Goal: Register for event/course

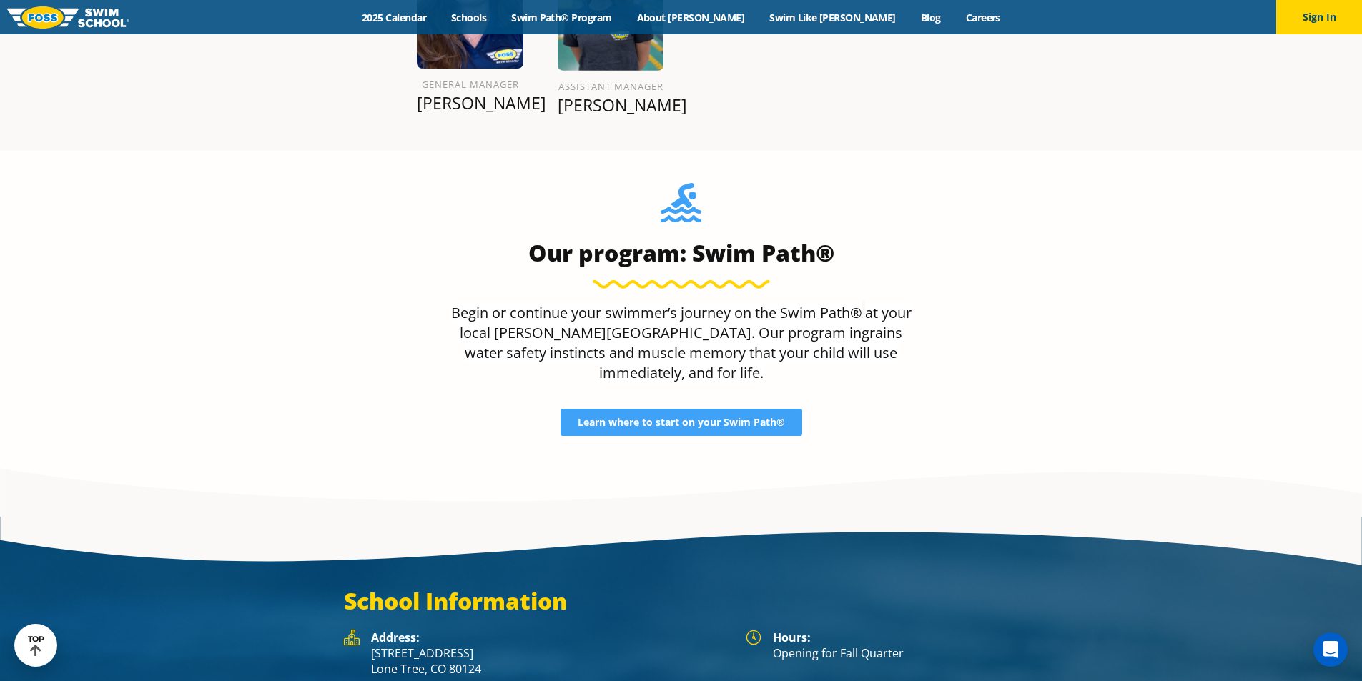
scroll to position [1911, 0]
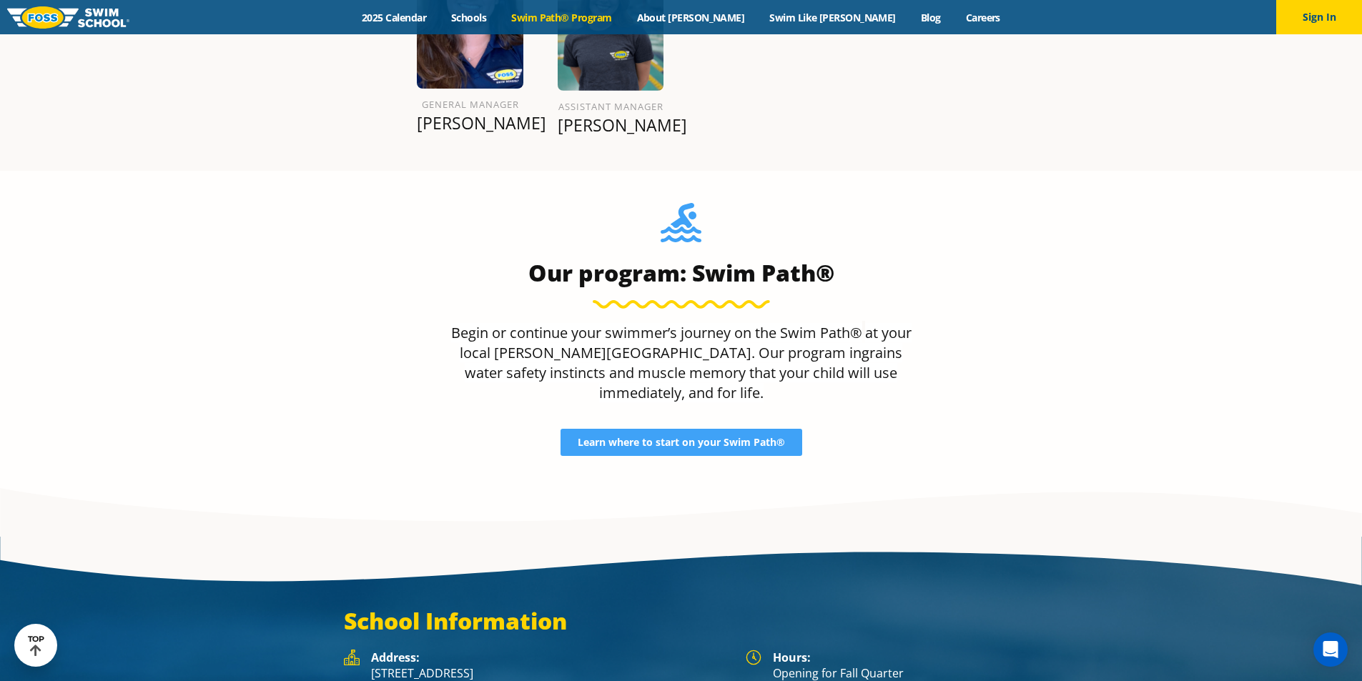
click at [624, 13] on link "Swim Path® Program" at bounding box center [561, 18] width 125 height 14
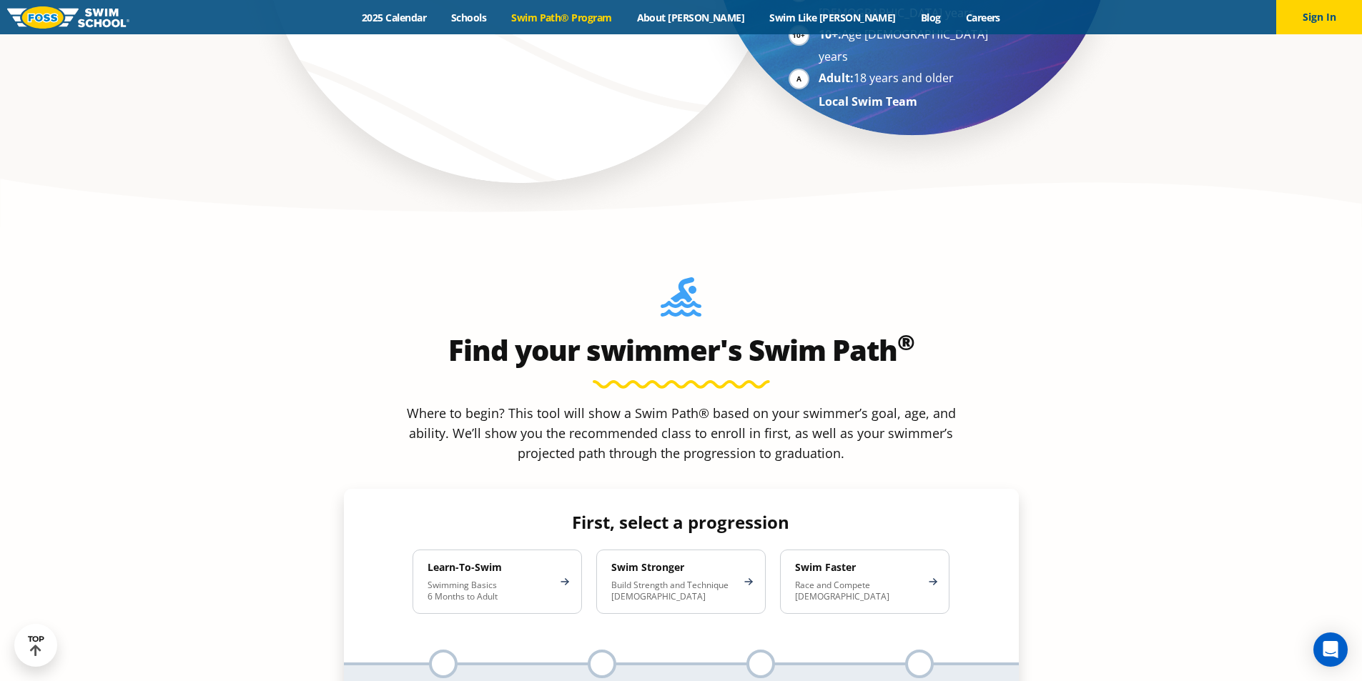
scroll to position [1216, 0]
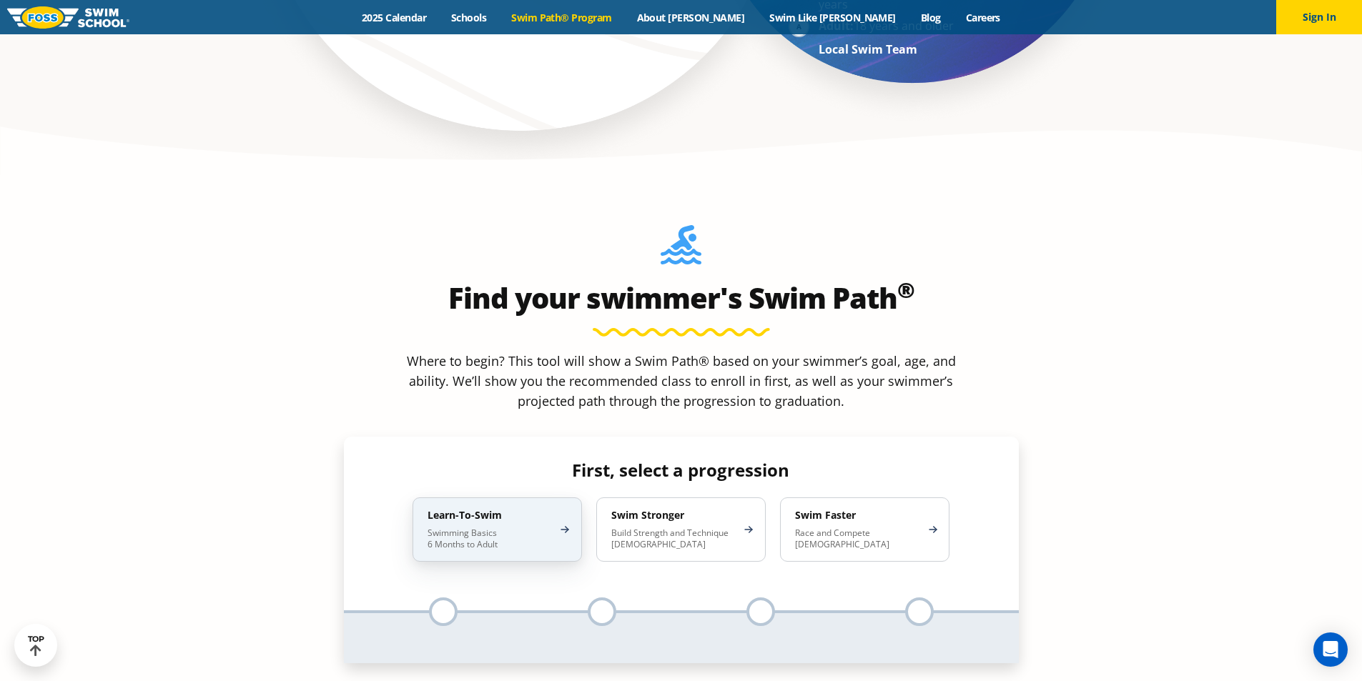
click at [543, 498] on div "Learn-To-Swim Swimming Basics 6 Months to Adult" at bounding box center [497, 530] width 169 height 64
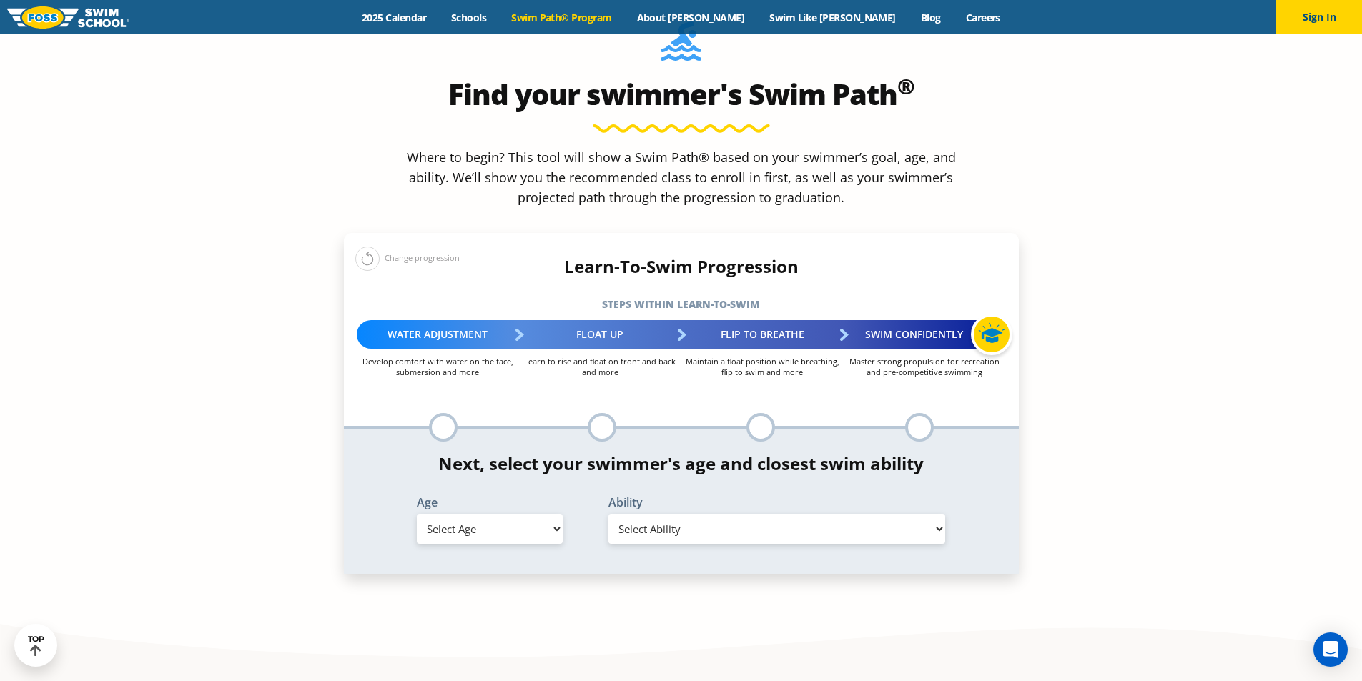
scroll to position [1430, 0]
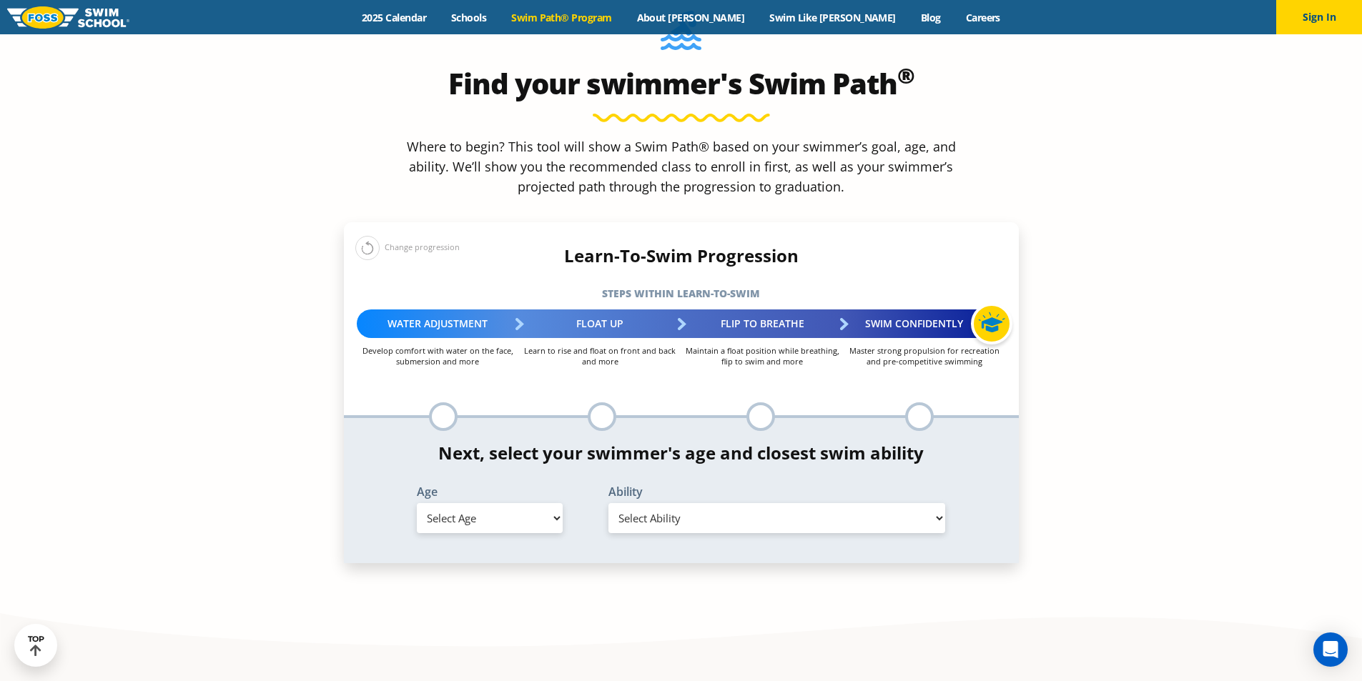
click at [541, 503] on select "Select Age 6 months - 1 year 1 year 2 years 3 years 4 years 5 years 6 years 7 y…" at bounding box center [490, 518] width 146 height 30
select select "1-year"
click at [417, 503] on select "Select Age 6 months - 1 year 1 year 2 years 3 years 4 years 5 years 6 years 7 y…" at bounding box center [490, 518] width 146 height 30
click at [688, 503] on select "Select Ability First in-water experience Comfortable with water poured over the…" at bounding box center [776, 518] width 337 height 30
select select "1-year-comfortable-with-water-poured-over-face-eyes-and-ears-and-with-ears-in-w…"
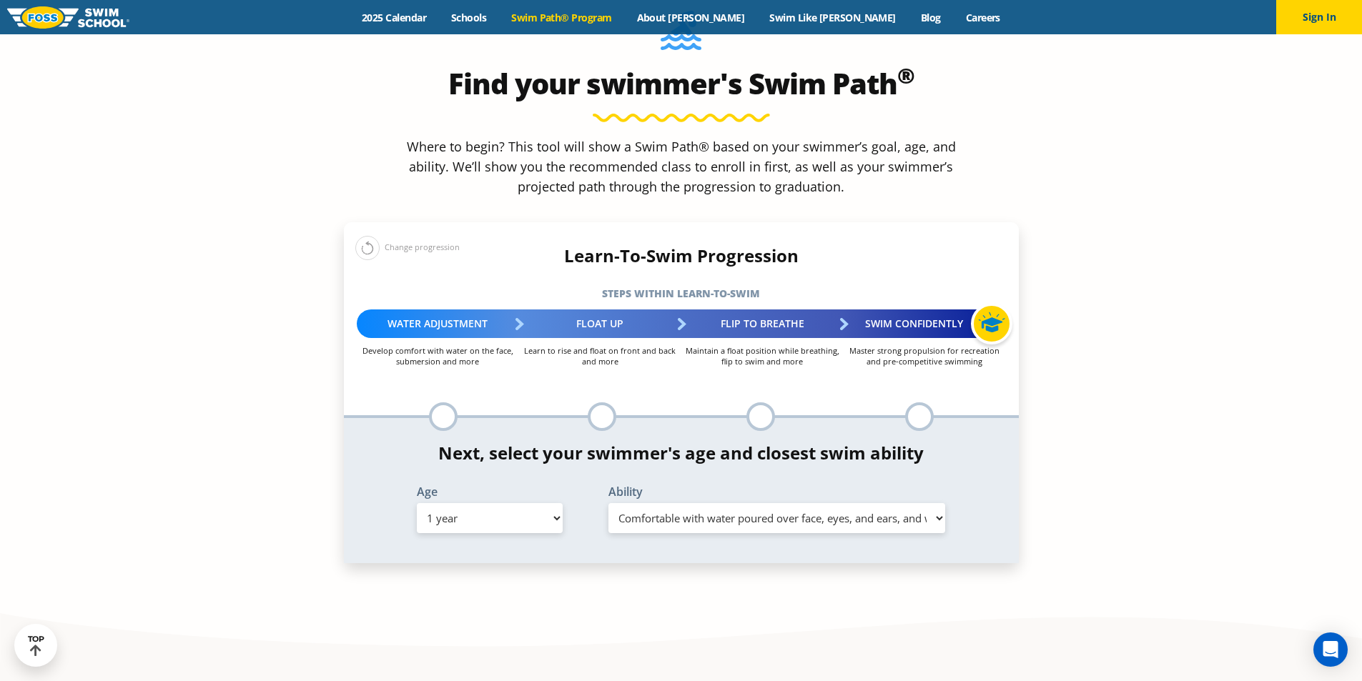
click at [608, 503] on select "Select Ability First in-water experience Comfortable with water poured over the…" at bounding box center [776, 518] width 337 height 30
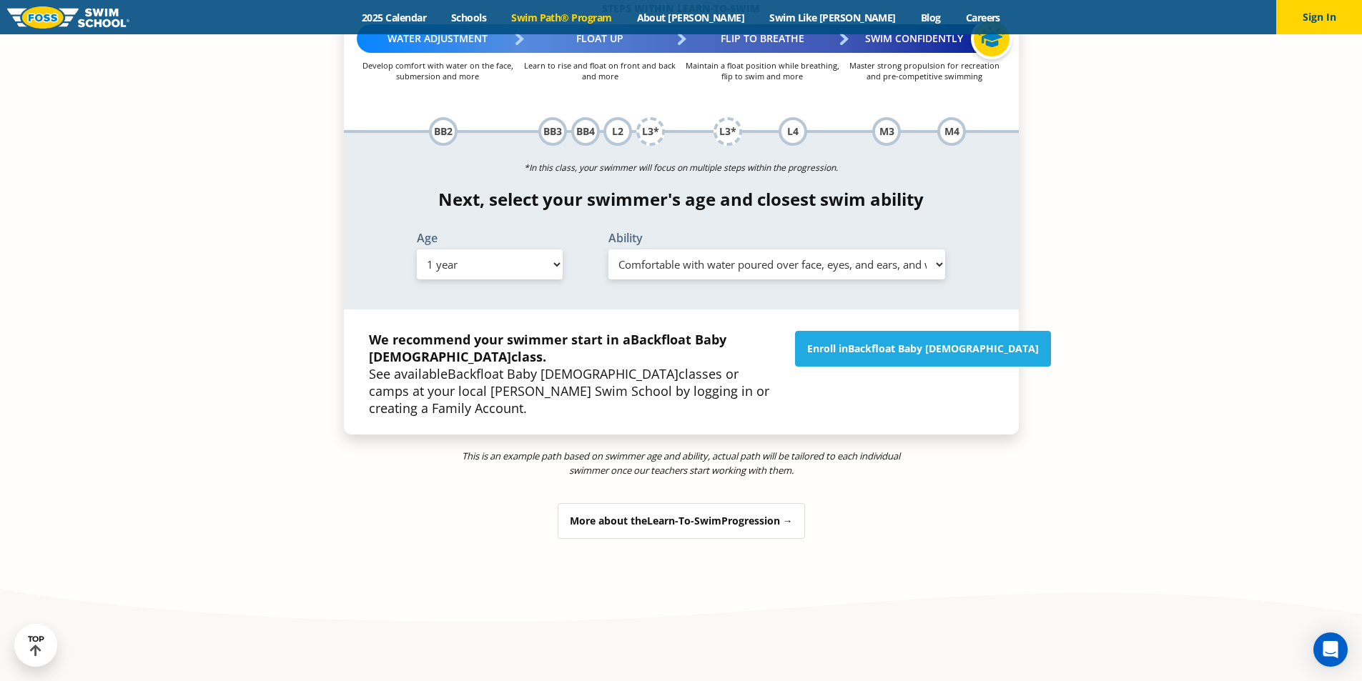
scroll to position [1716, 0]
click at [895, 330] on link "Enroll in Backfloat Baby 2" at bounding box center [923, 348] width 256 height 36
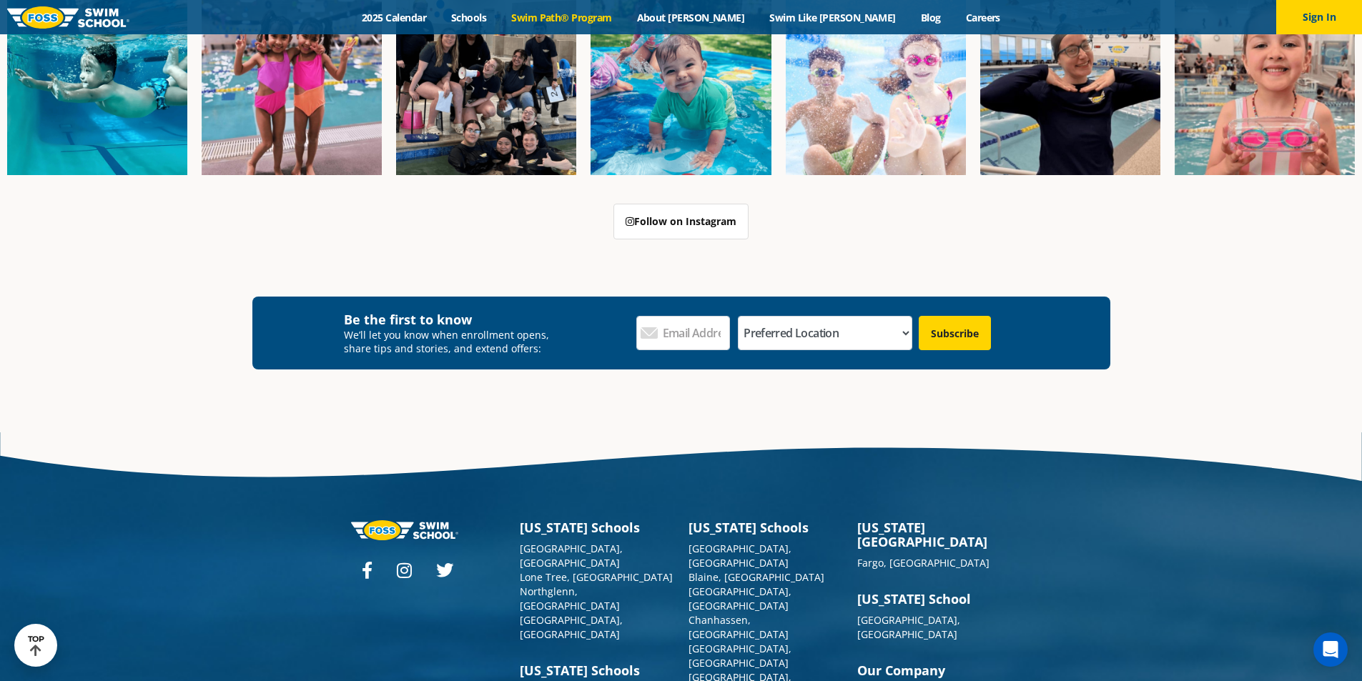
scroll to position [4131, 0]
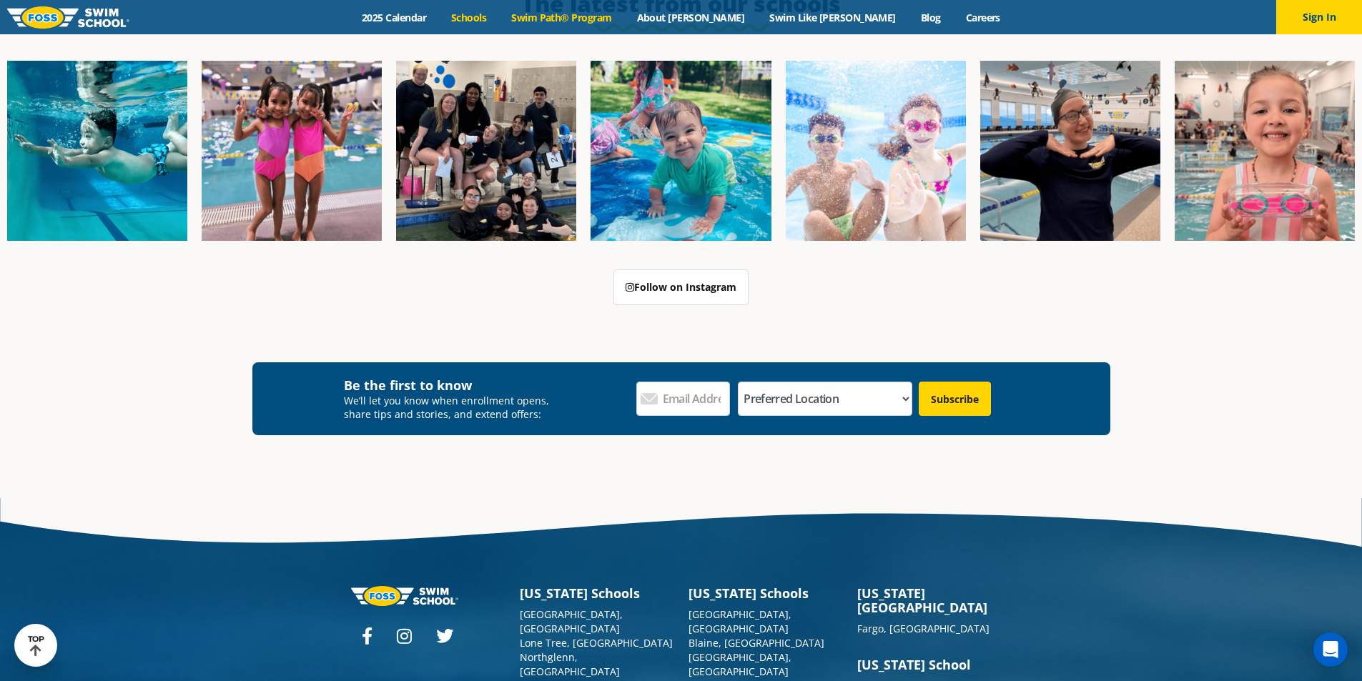
click at [499, 19] on link "Schools" at bounding box center [469, 18] width 60 height 14
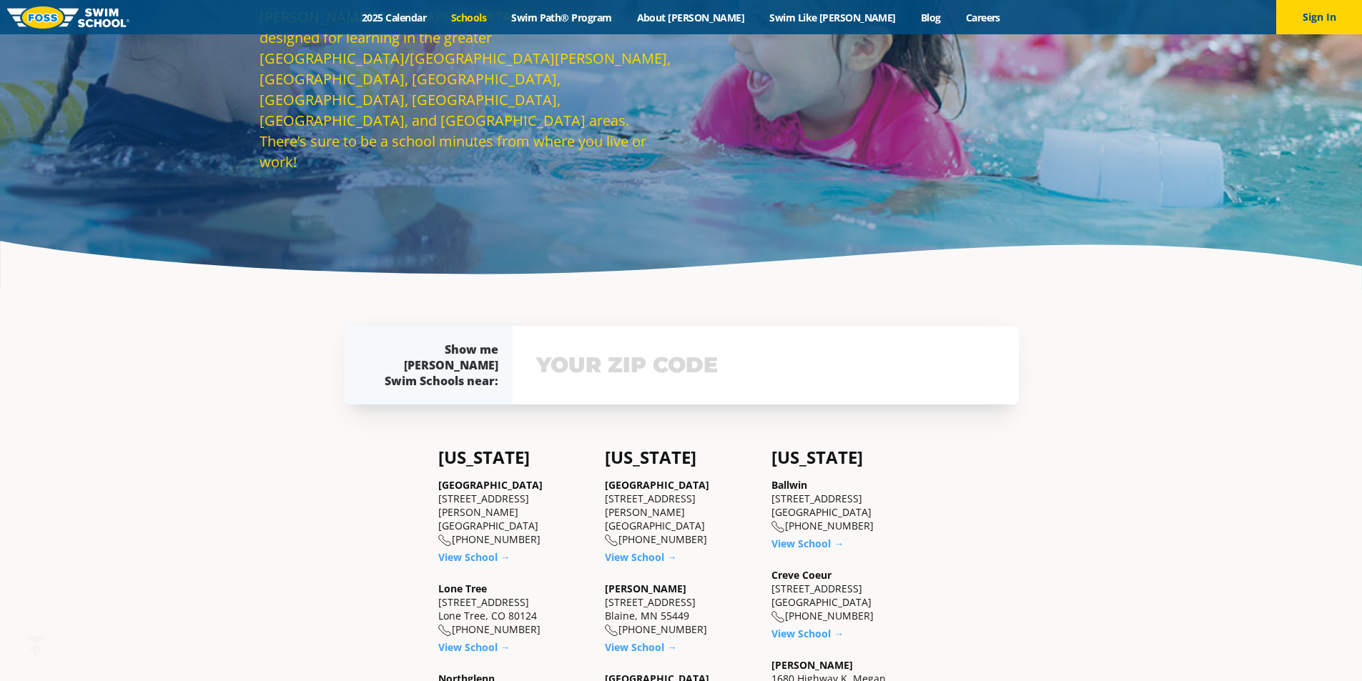
scroll to position [215, 0]
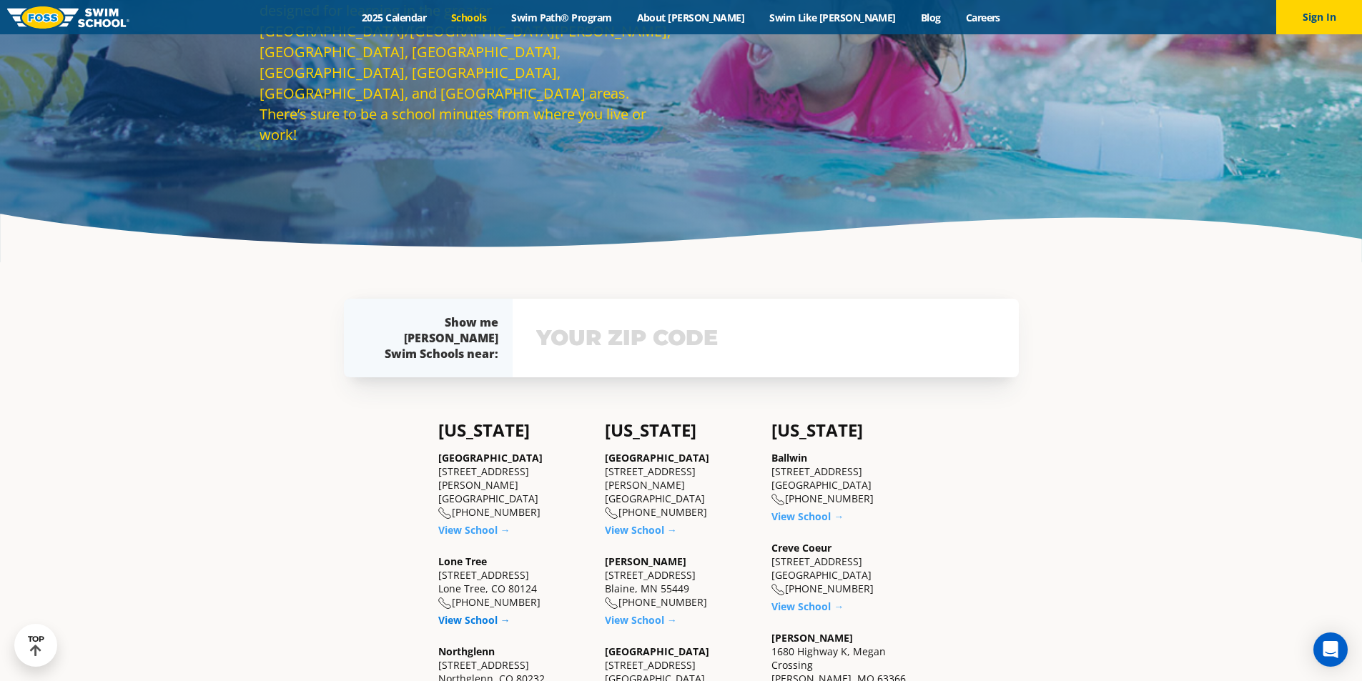
click at [476, 613] on link "View School →" at bounding box center [474, 620] width 72 height 14
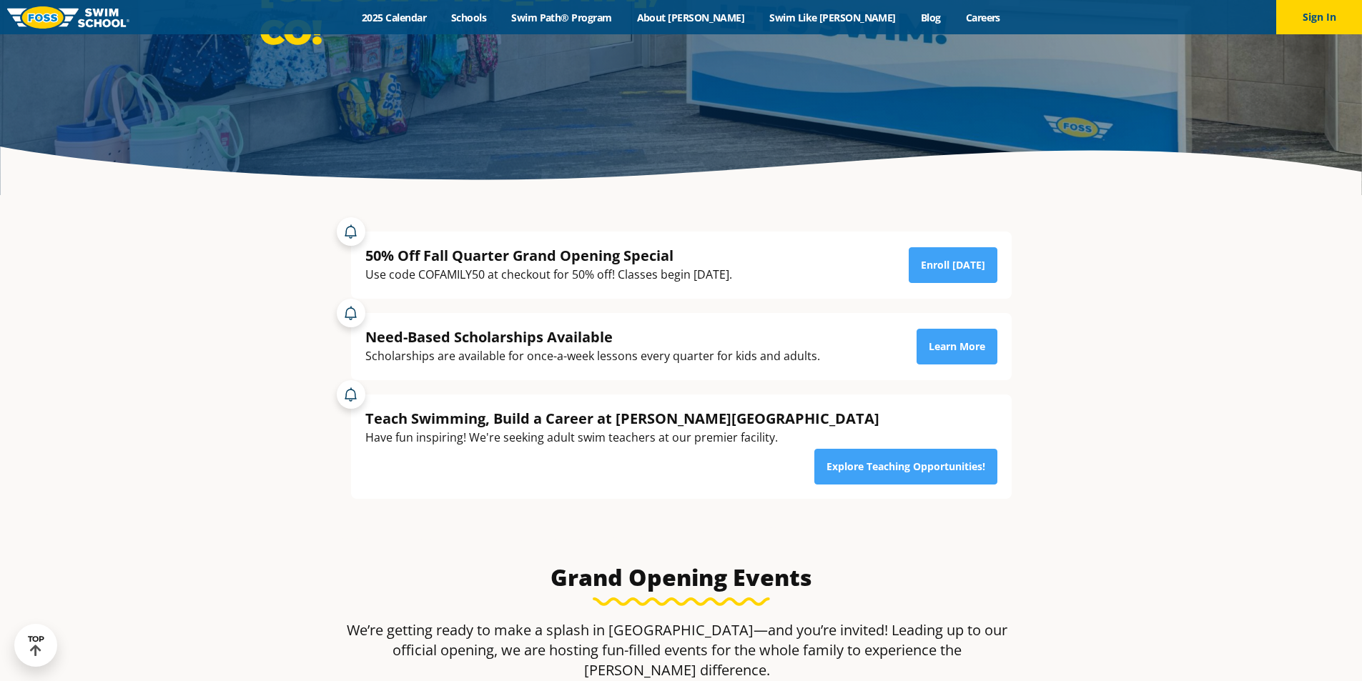
scroll to position [358, 0]
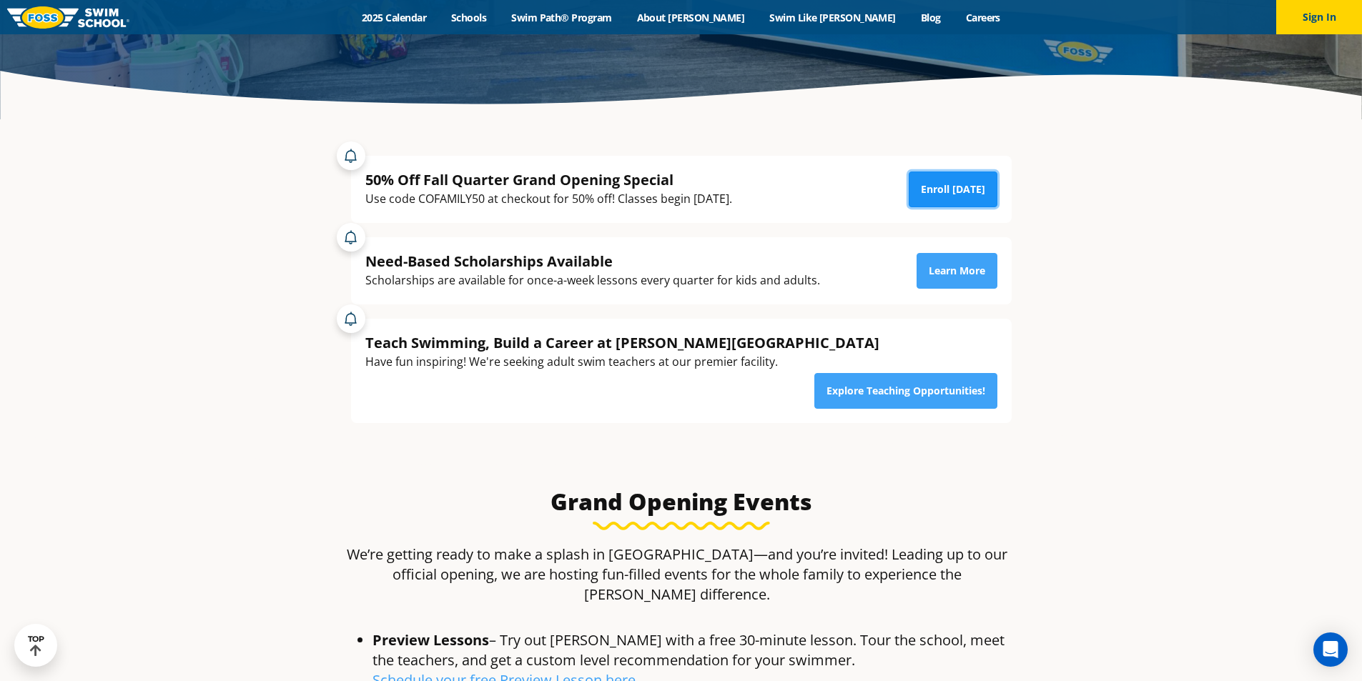
click at [950, 174] on link "Enroll Today" at bounding box center [953, 190] width 89 height 36
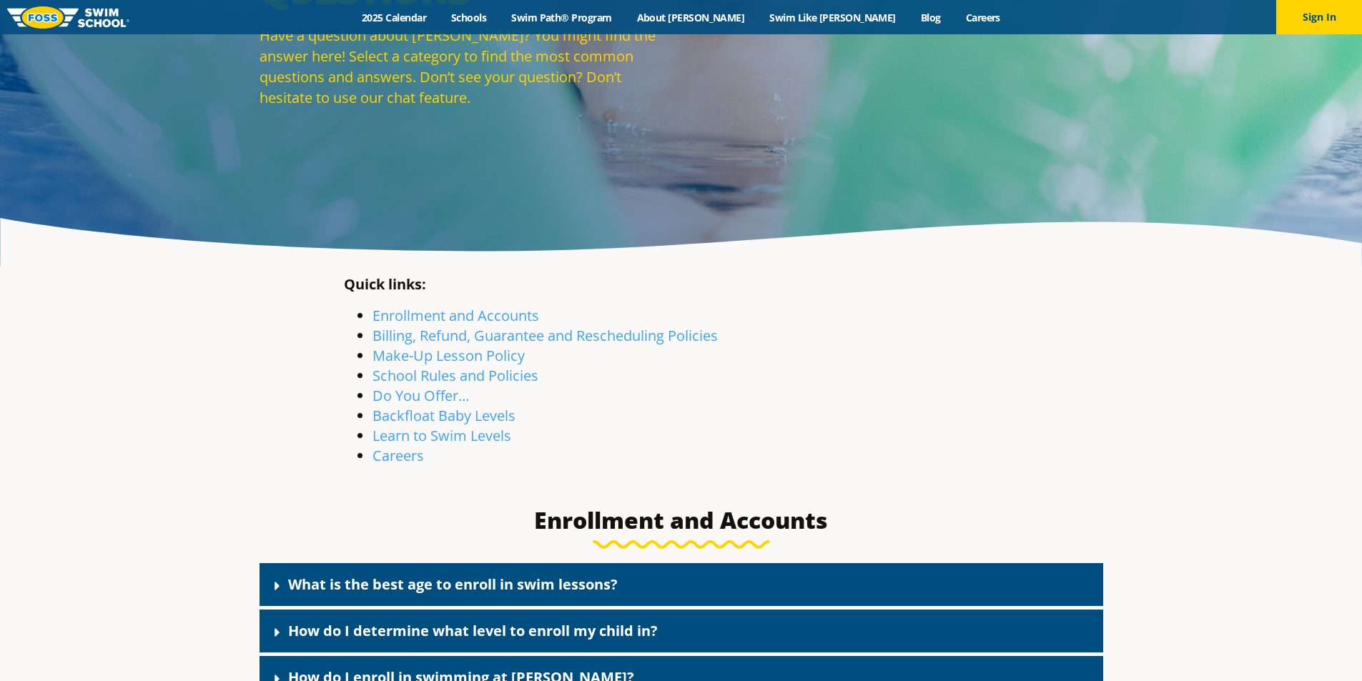
scroll to position [286, 0]
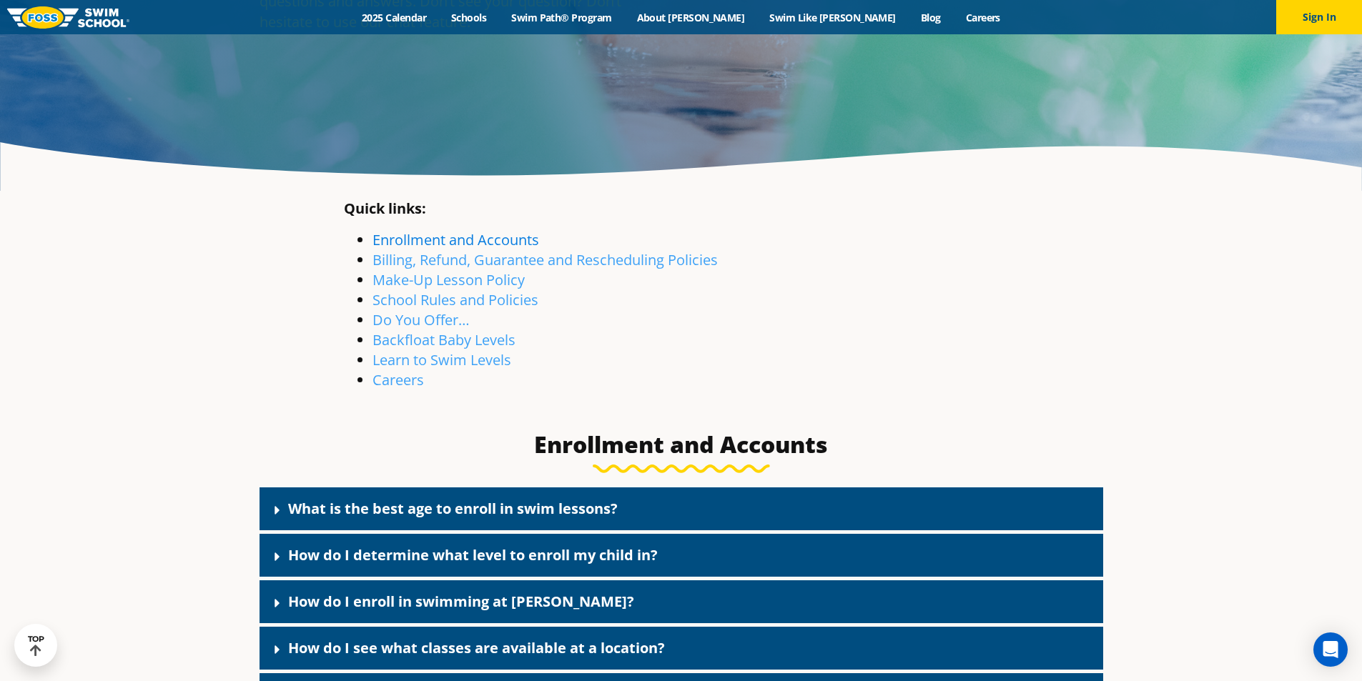
click at [450, 238] on link "Enrollment and Accounts" at bounding box center [456, 239] width 167 height 19
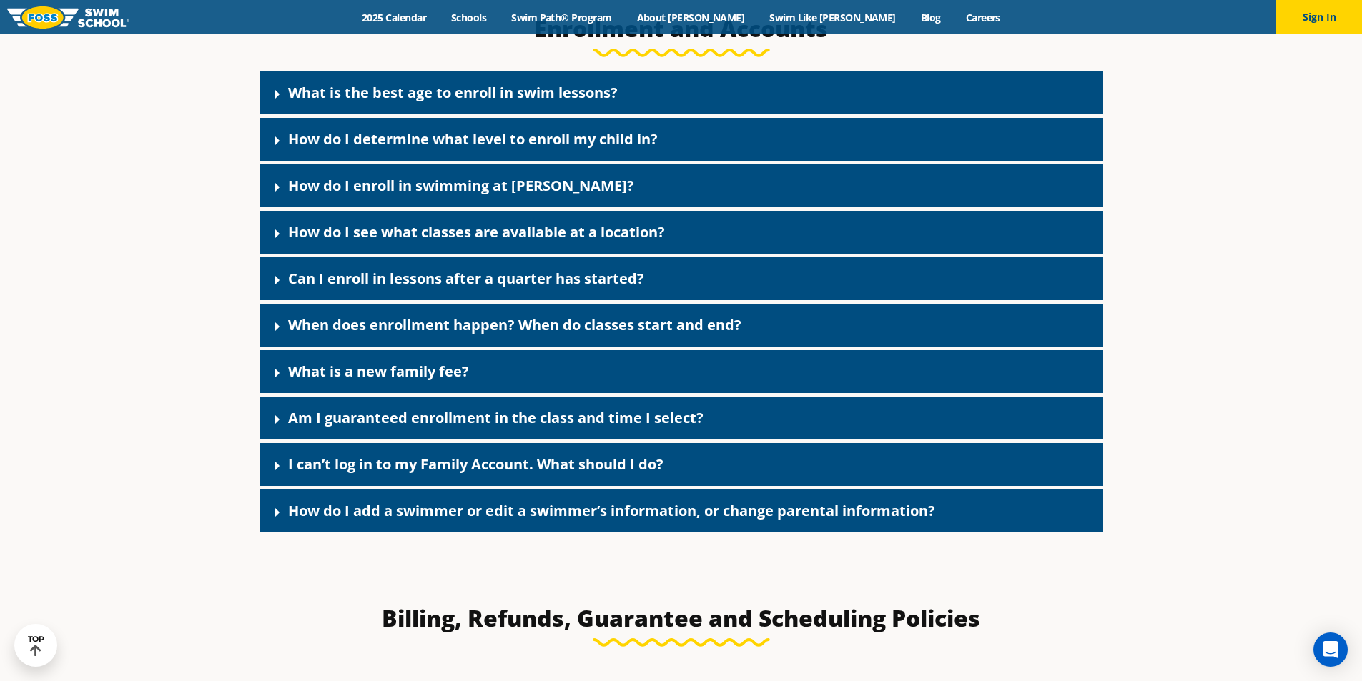
click at [576, 94] on link "What is the best age to enroll in swim lessons?" at bounding box center [453, 92] width 330 height 19
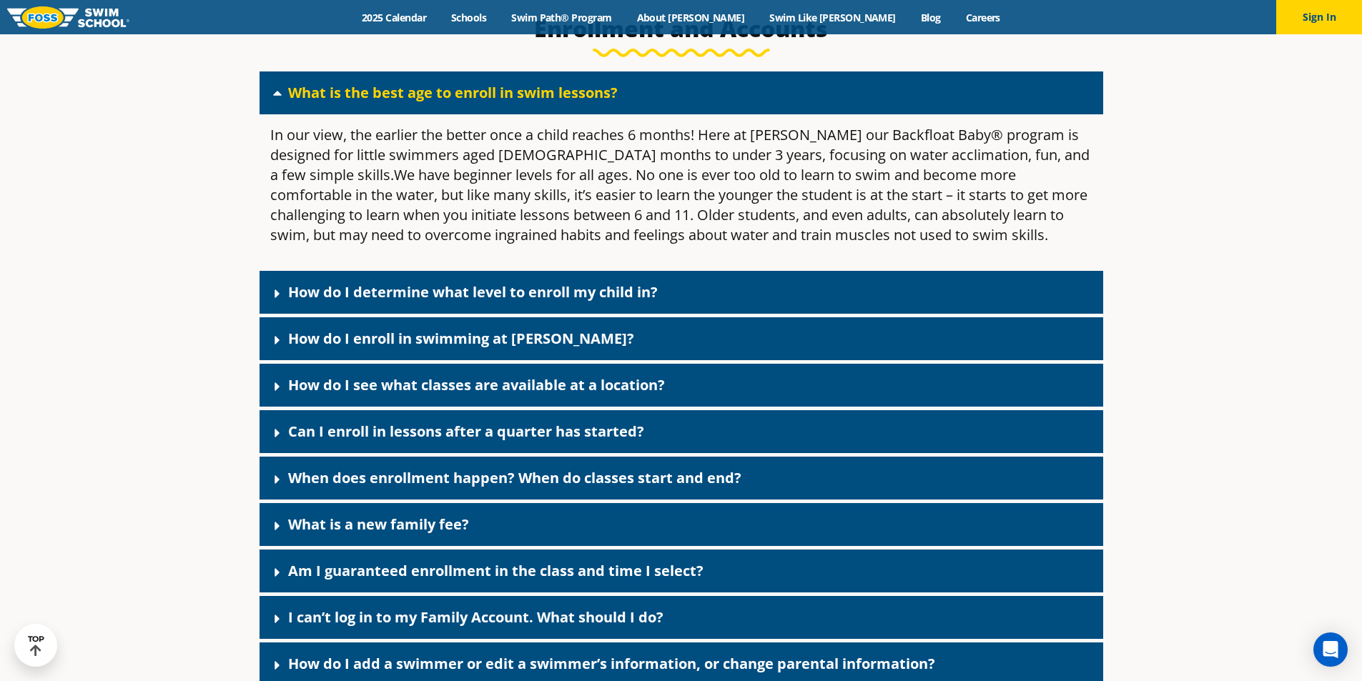
click at [519, 310] on div "How do I determine what level to enroll my child in?" at bounding box center [682, 292] width 844 height 43
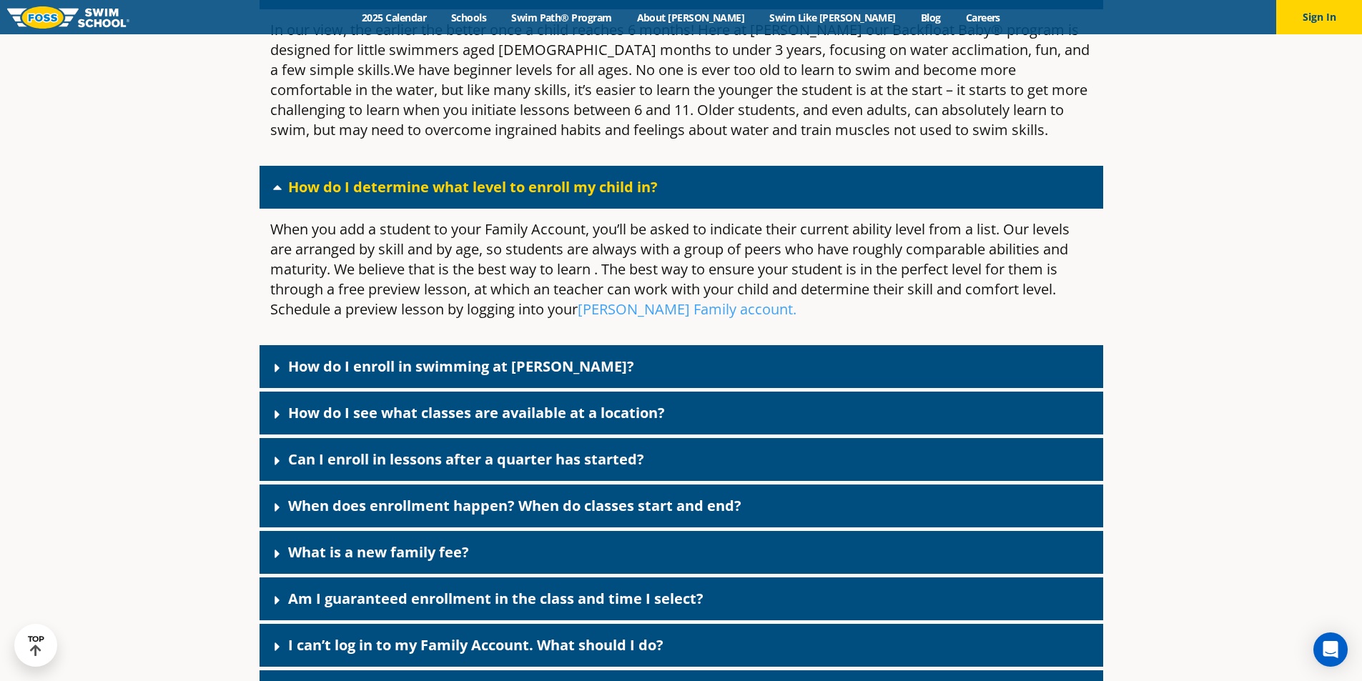
scroll to position [845, 0]
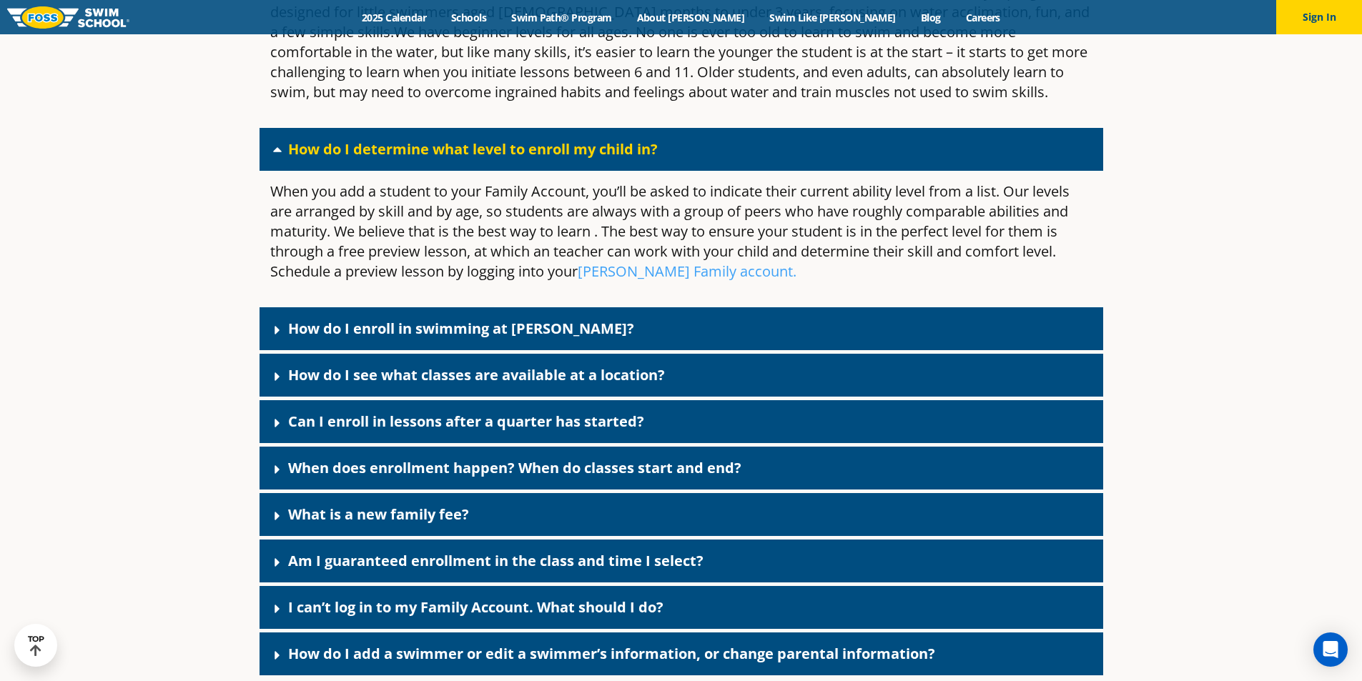
click at [608, 384] on link "How do I see what classes are available at a location?" at bounding box center [476, 374] width 377 height 19
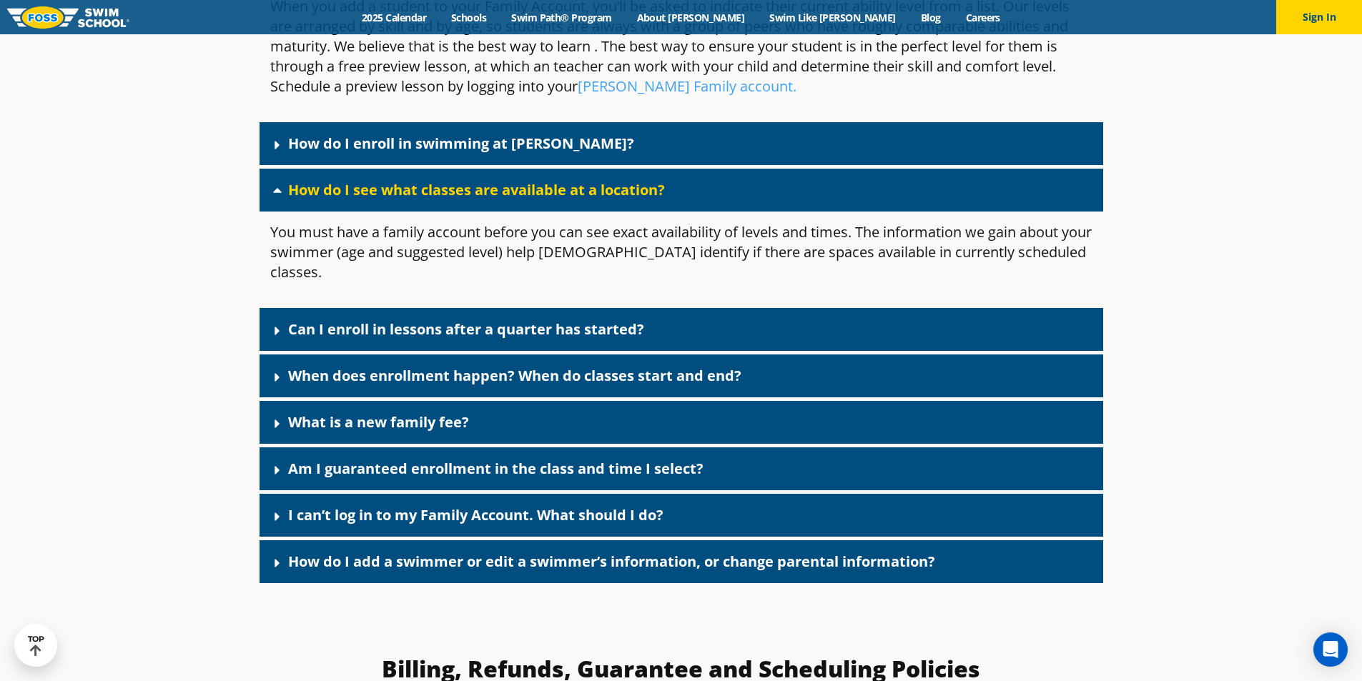
scroll to position [1060, 0]
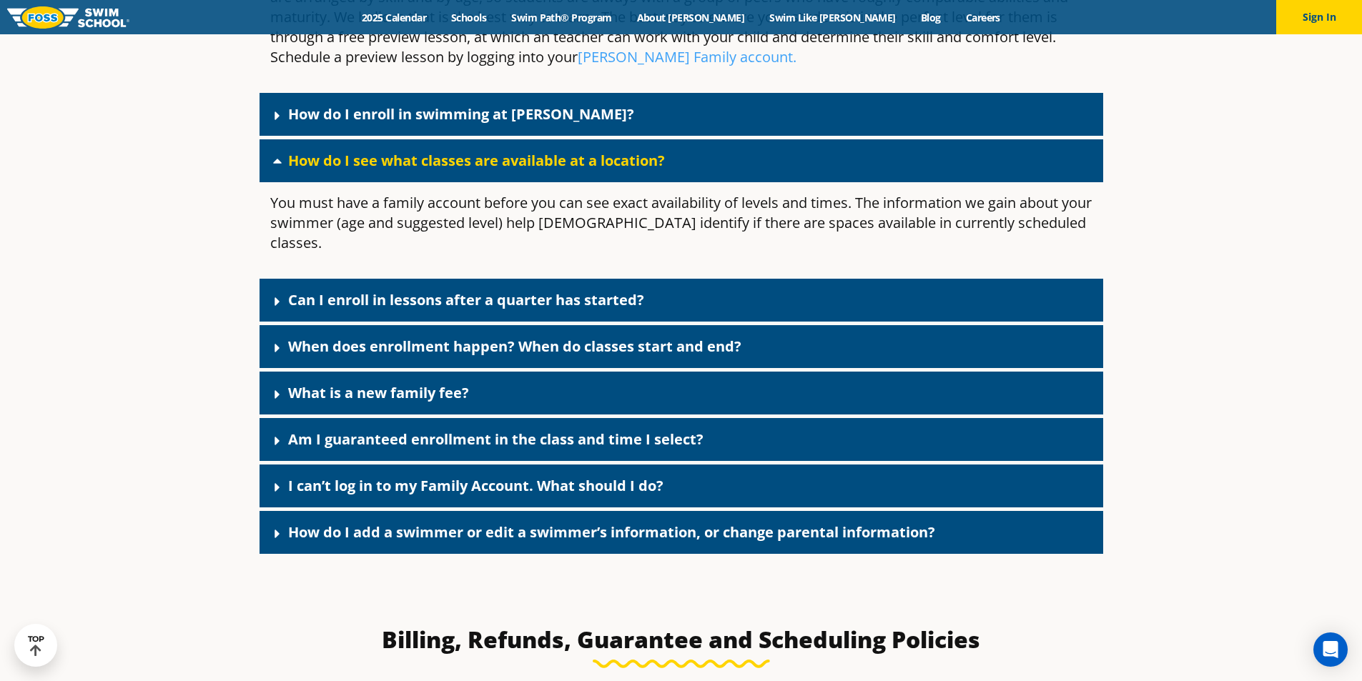
click at [532, 290] on link "Can I enroll in lessons after a quarter has started?" at bounding box center [466, 299] width 356 height 19
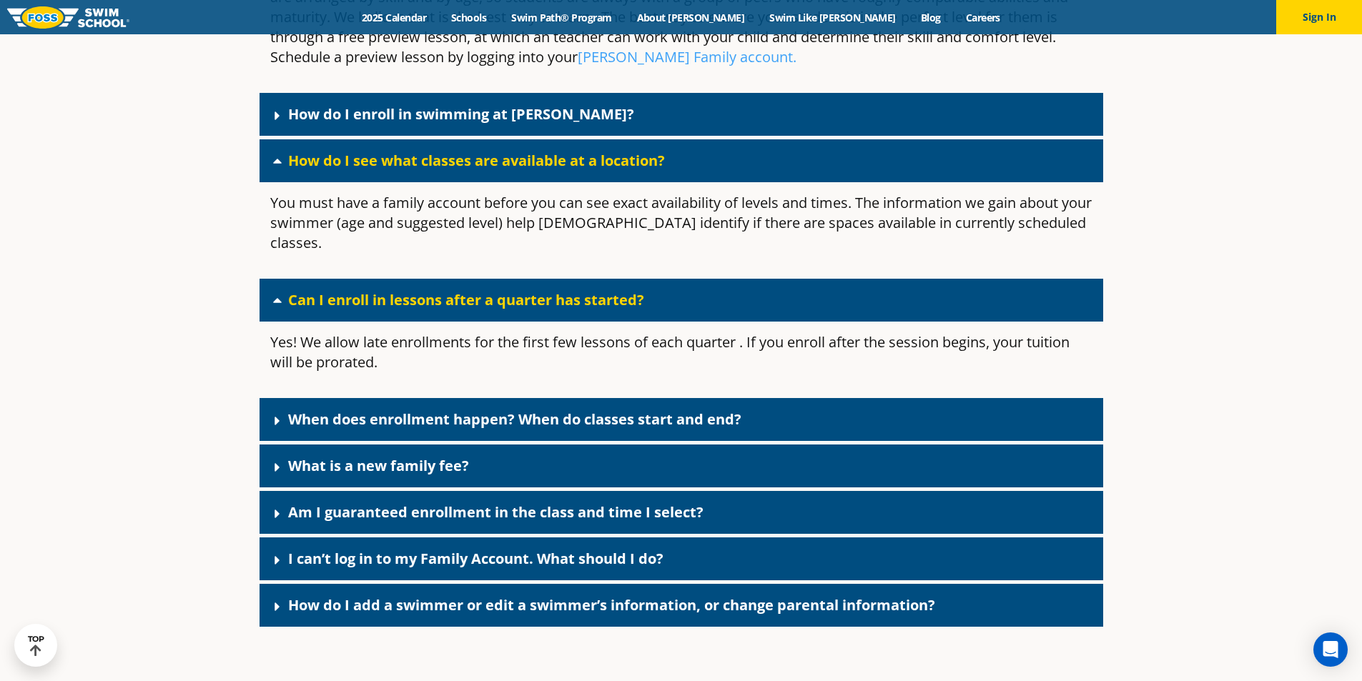
click at [598, 445] on div "What is a new family fee?" at bounding box center [682, 466] width 844 height 43
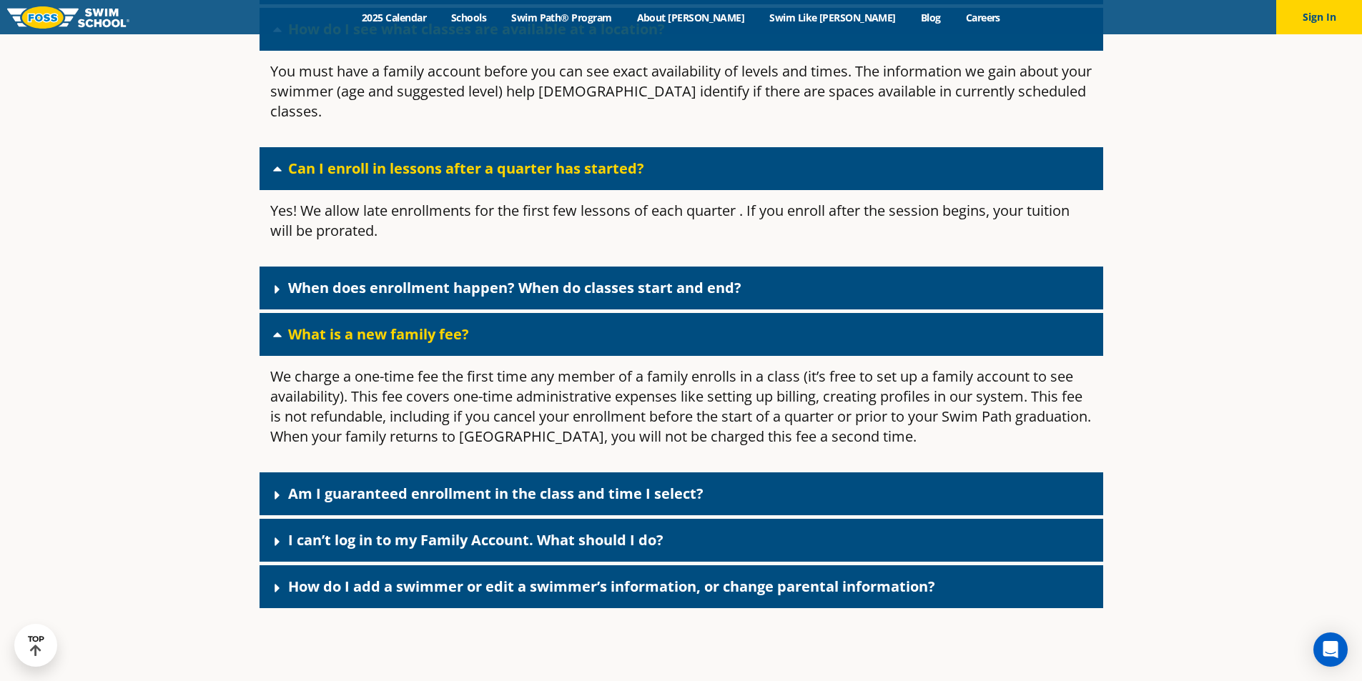
scroll to position [1203, 0]
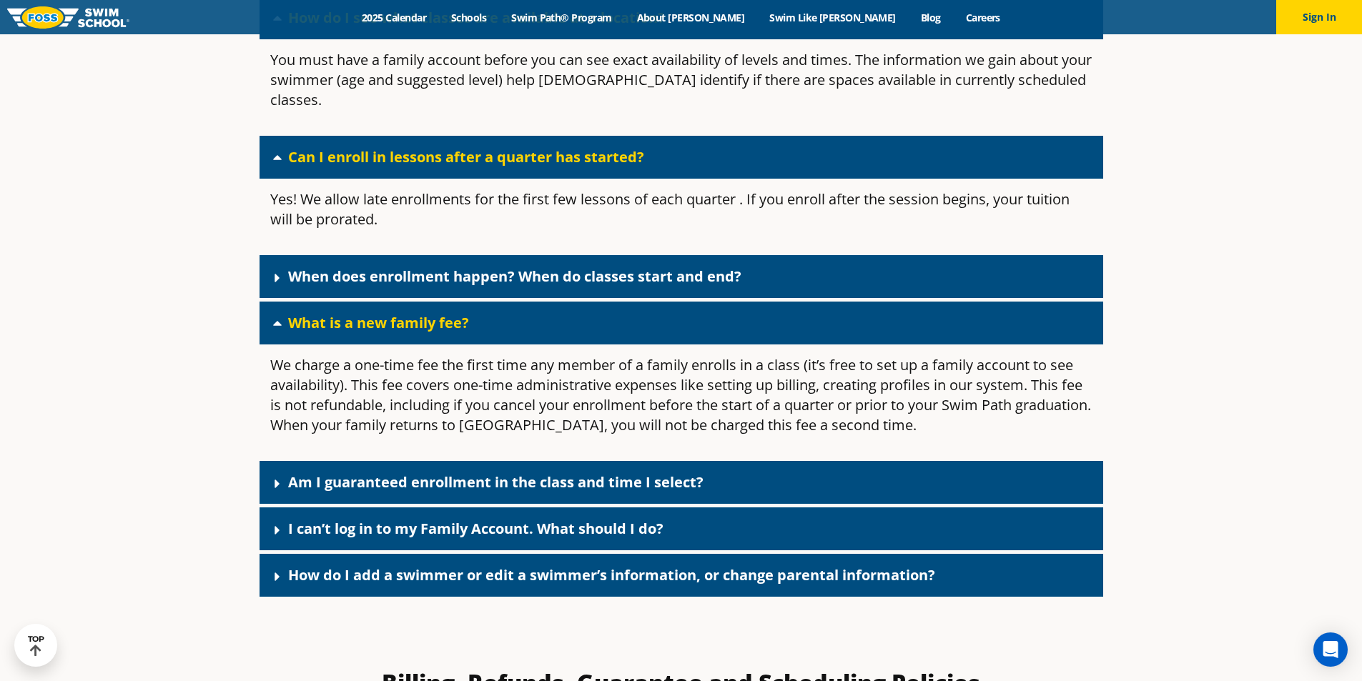
click at [448, 473] on link "Am I guaranteed enrollment in the class and time I select?" at bounding box center [495, 482] width 415 height 19
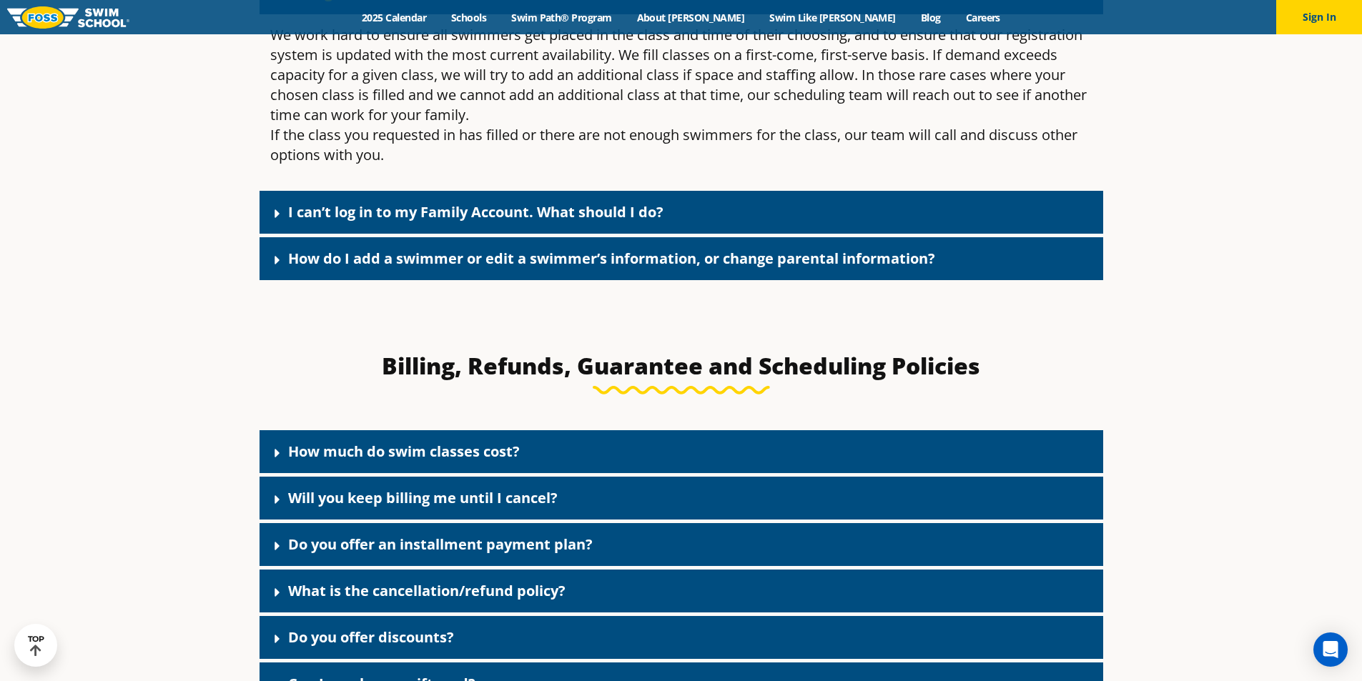
scroll to position [1703, 0]
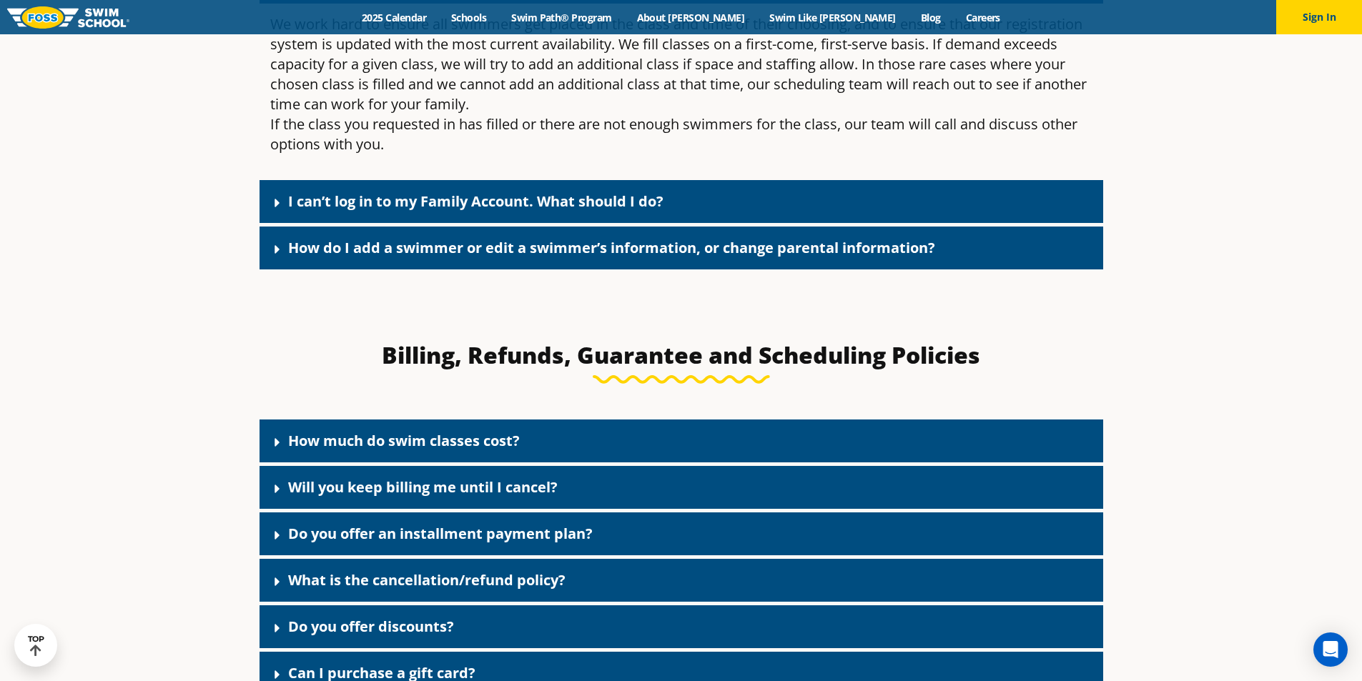
click at [438, 431] on link "How much do swim classes cost?" at bounding box center [404, 440] width 232 height 19
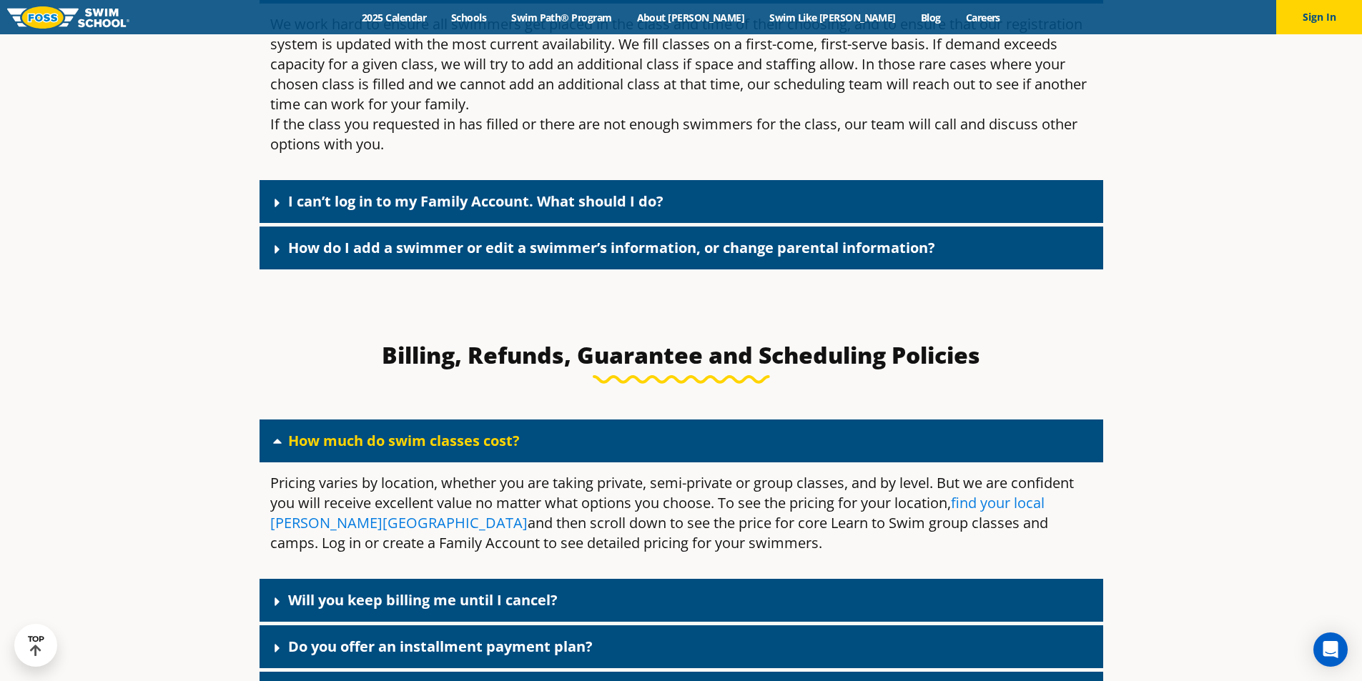
click at [1022, 493] on link "find your local Foss Swim School" at bounding box center [657, 512] width 774 height 39
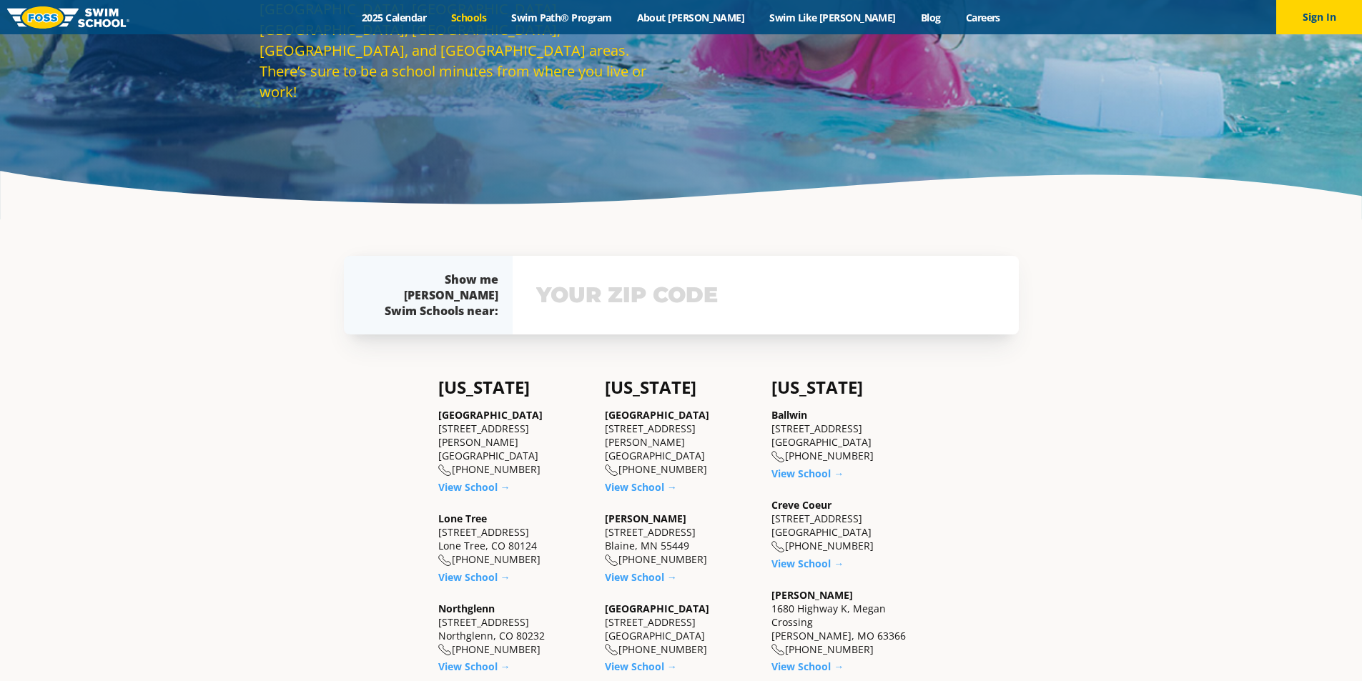
scroll to position [286, 0]
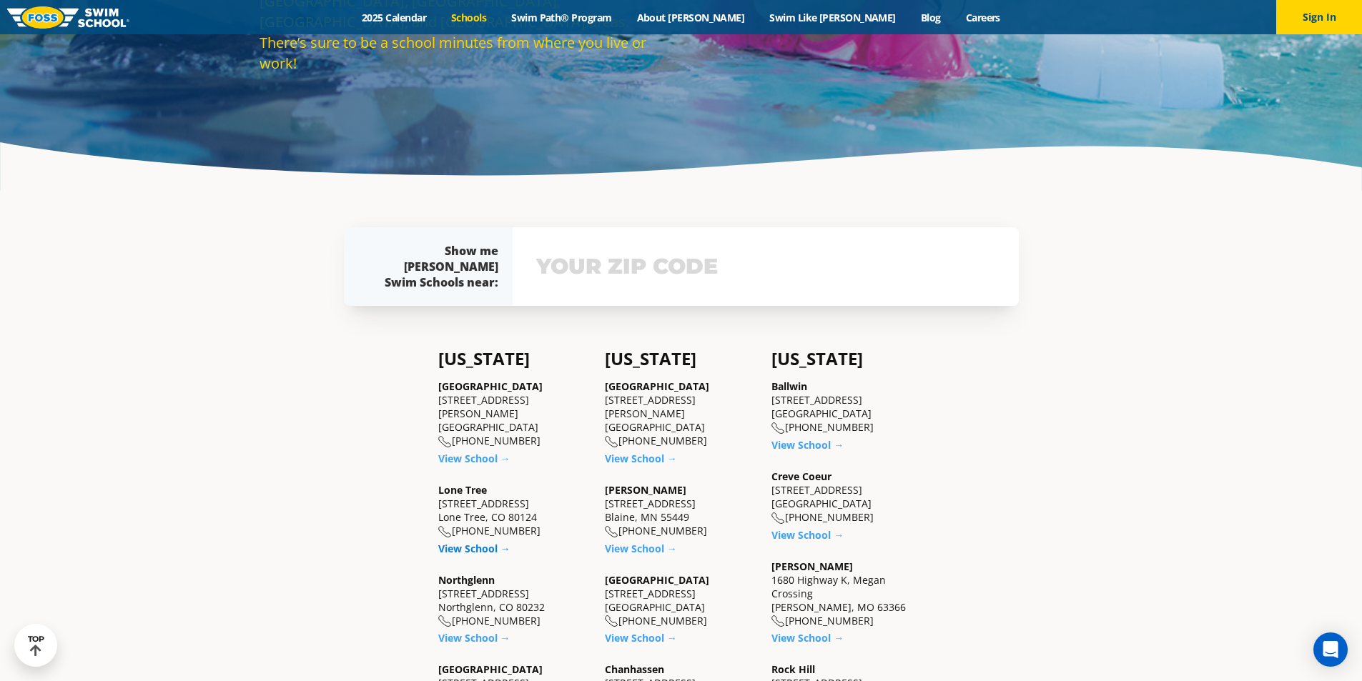
click at [460, 542] on link "View School →" at bounding box center [474, 549] width 72 height 14
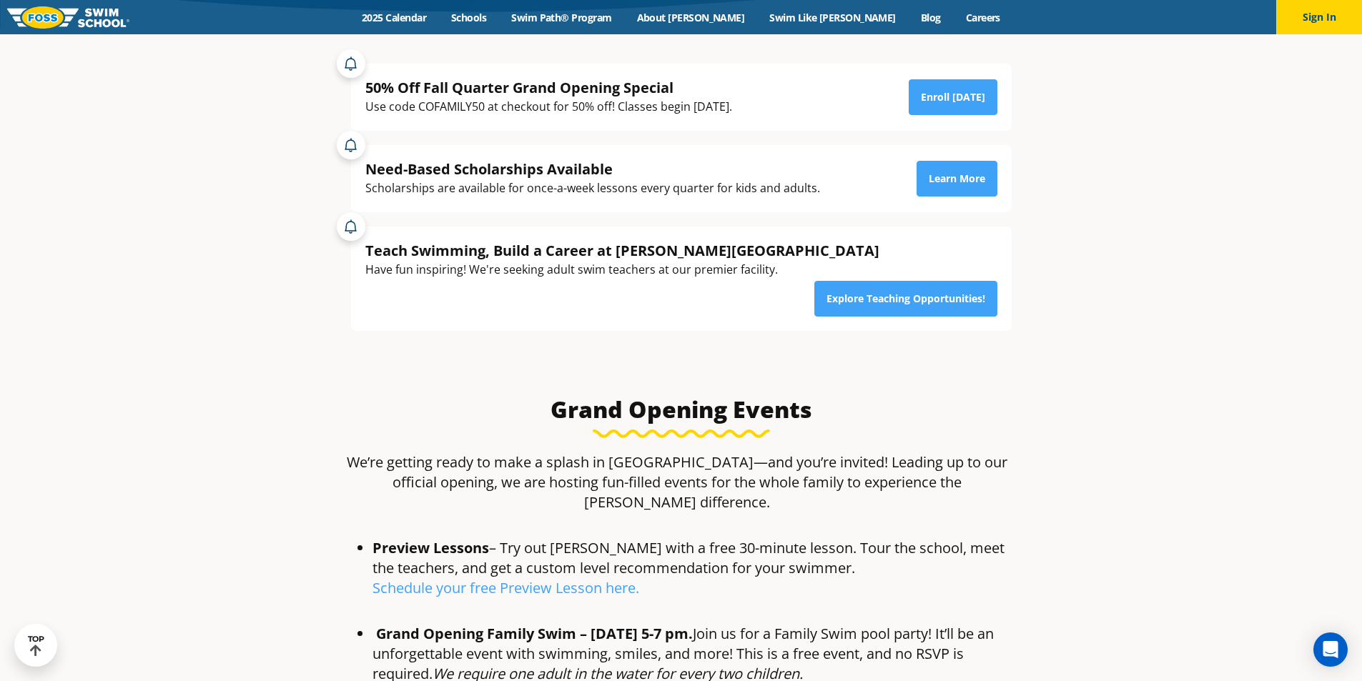
scroll to position [443, 0]
